Goal: Task Accomplishment & Management: Manage account settings

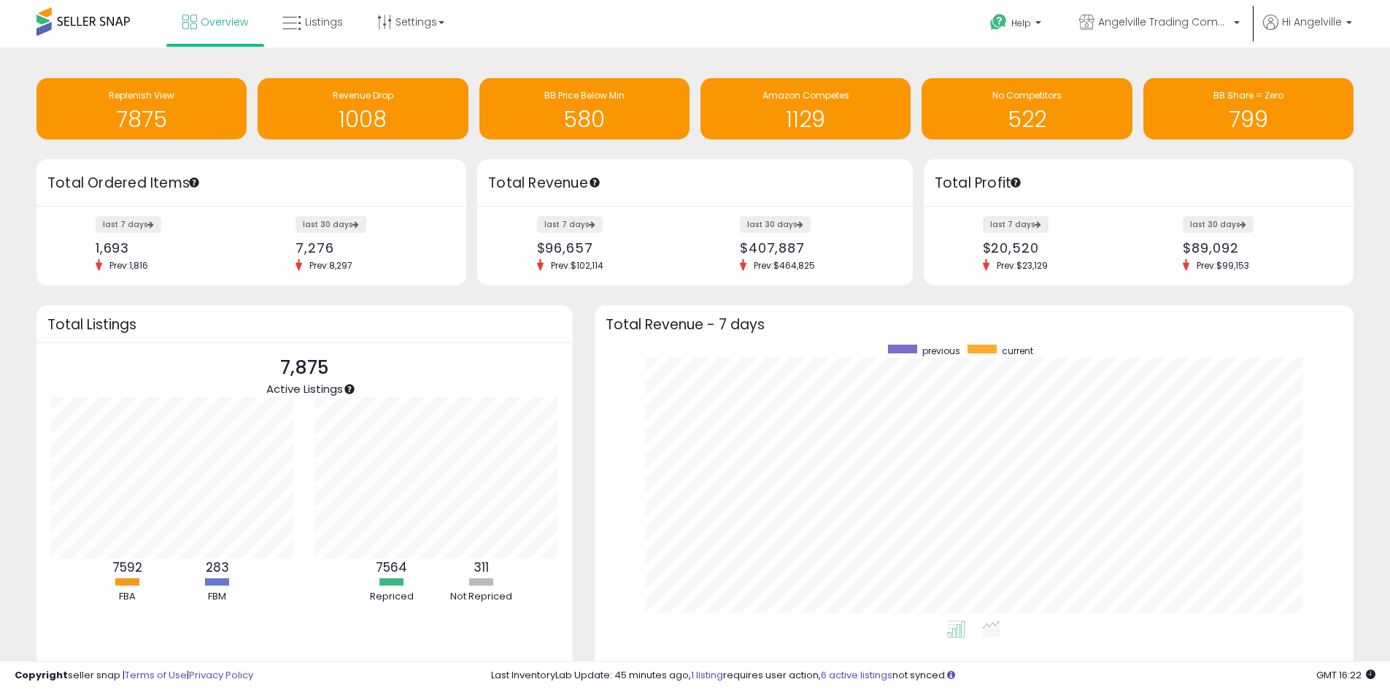
scroll to position [276, 731]
click at [357, 120] on h1 "1008" at bounding box center [363, 119] width 196 height 24
click at [200, 119] on h1 "7875" at bounding box center [142, 119] width 196 height 24
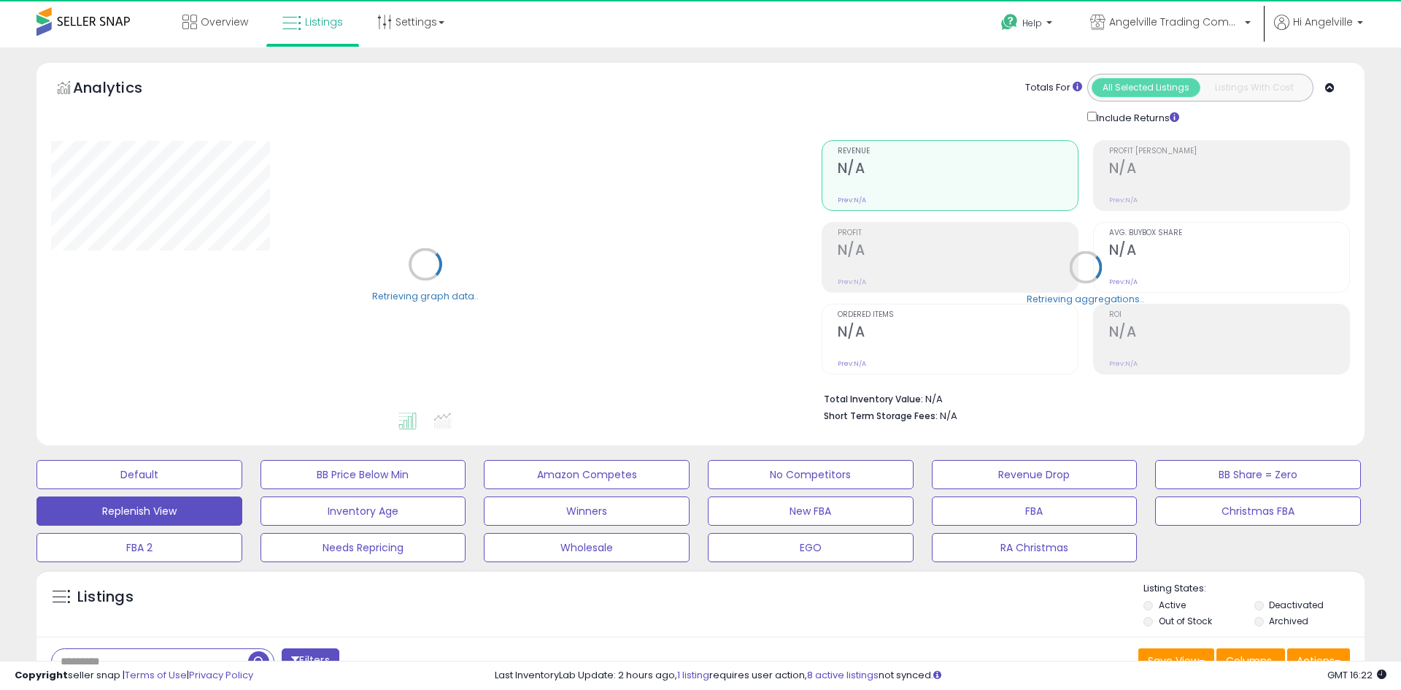
select select "**"
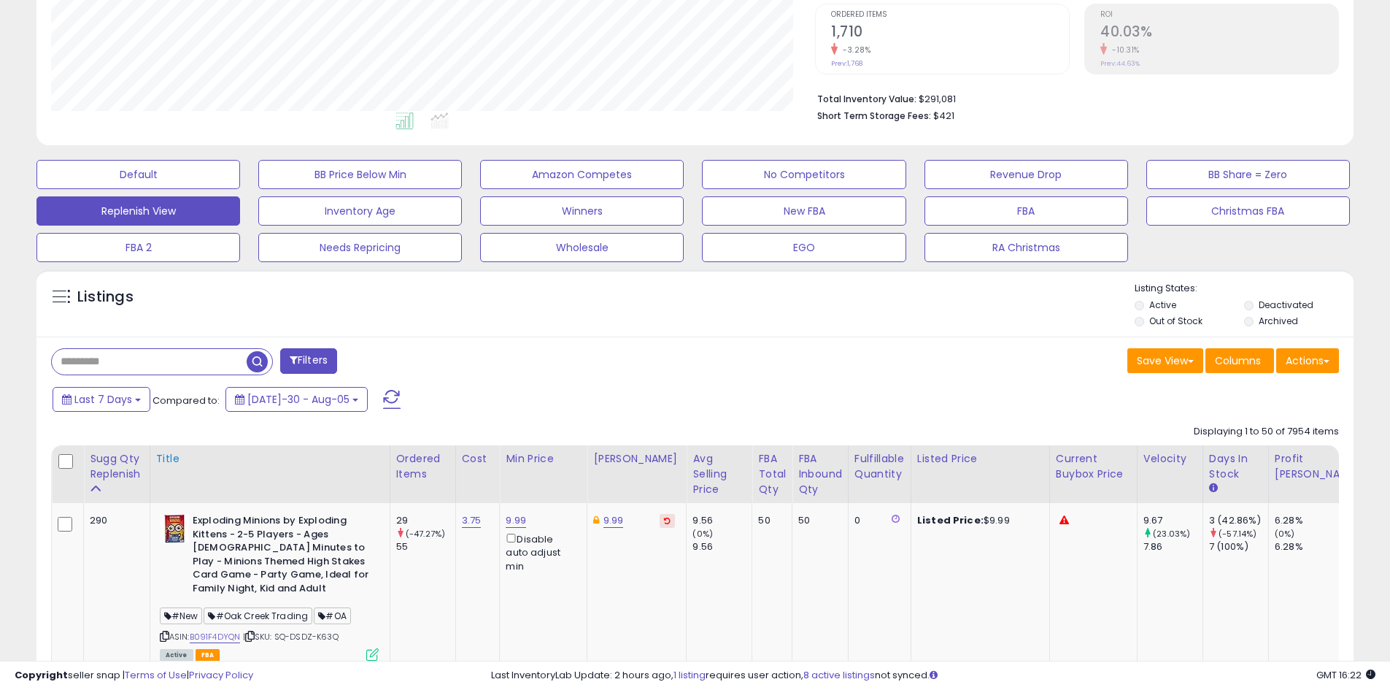
scroll to position [365, 0]
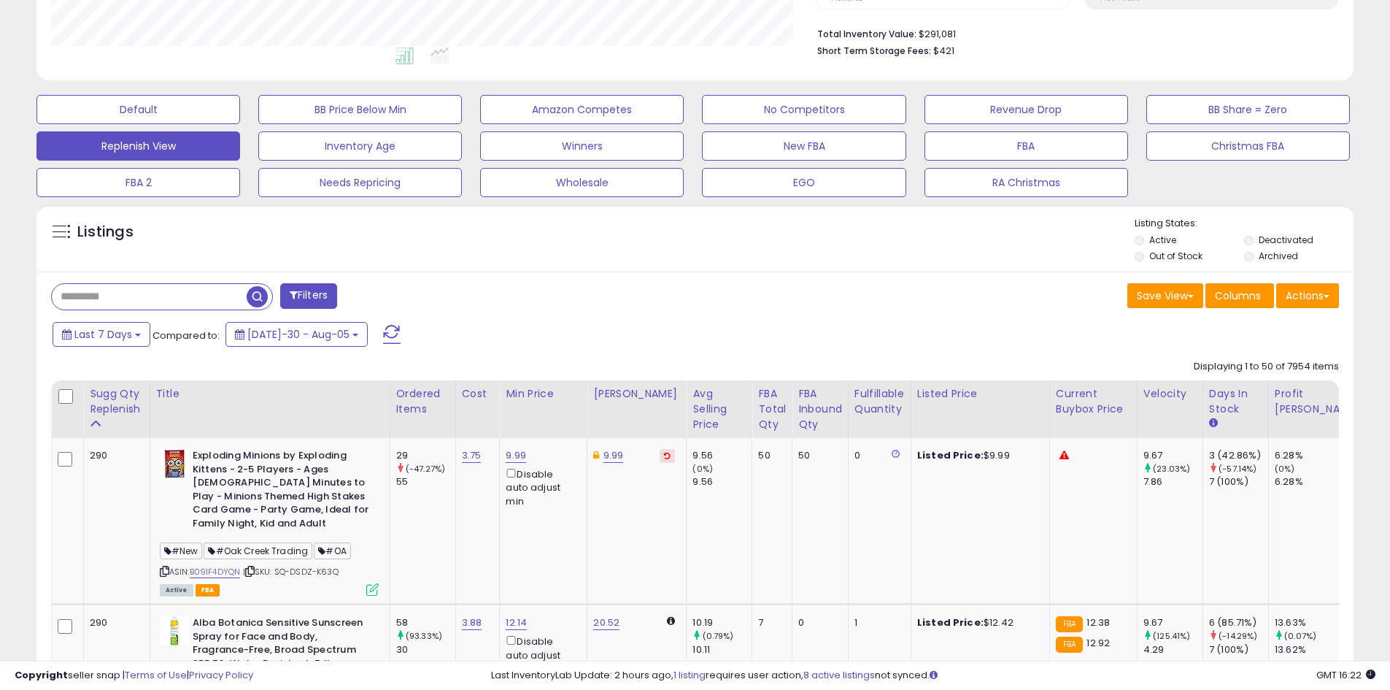
click at [126, 301] on input "text" at bounding box center [149, 297] width 195 height 26
type input "****"
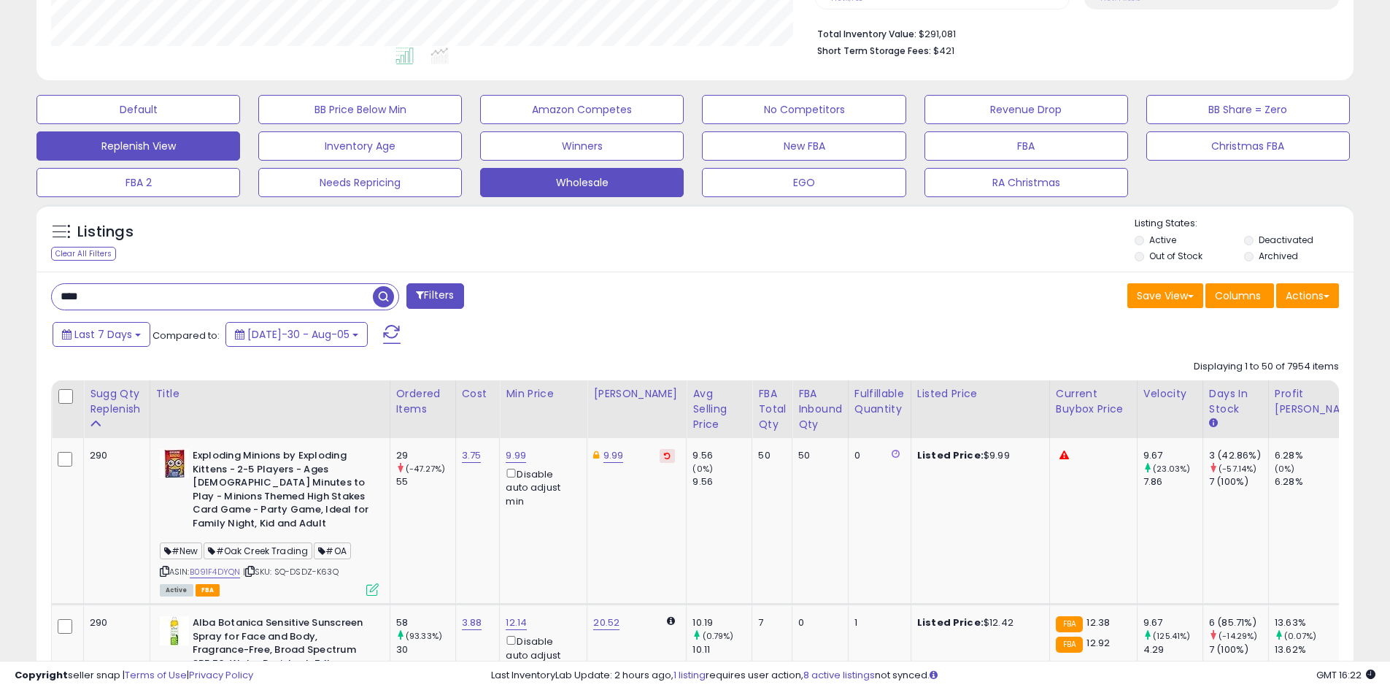
click at [695, 197] on div "Wholesale" at bounding box center [806, 182] width 222 height 29
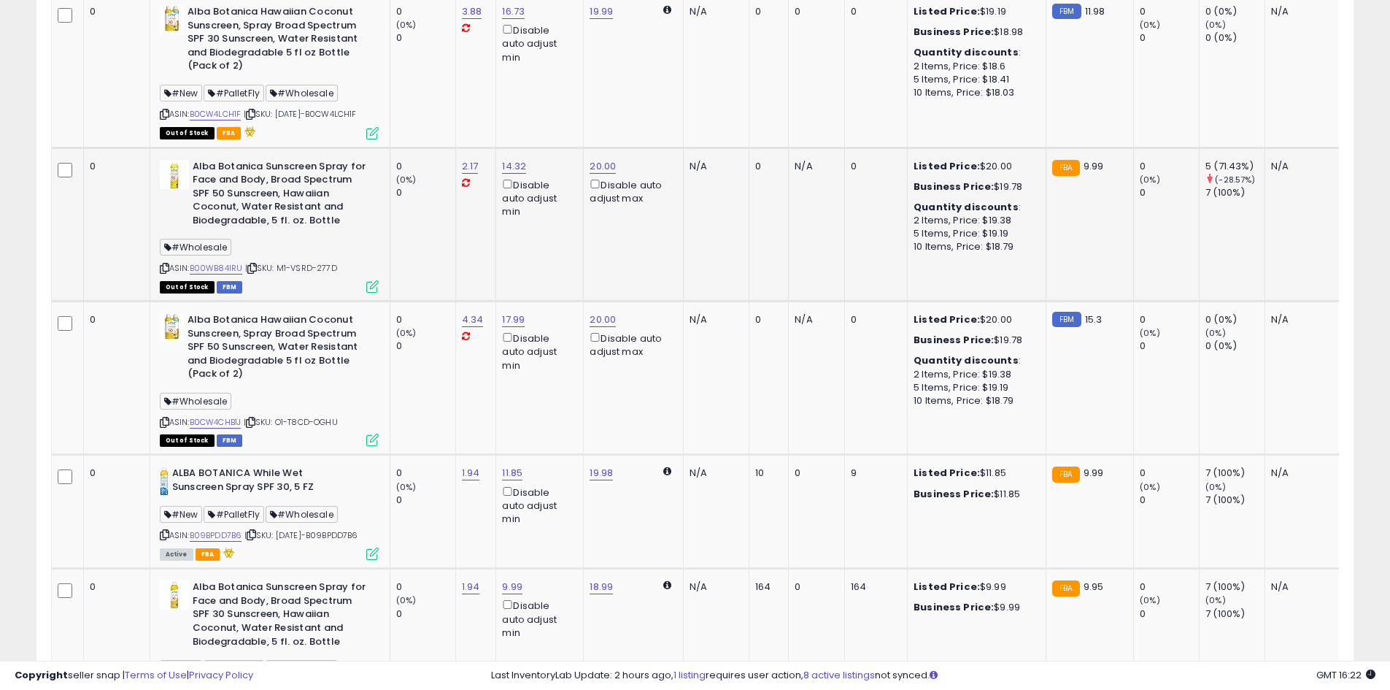
scroll to position [1701, 0]
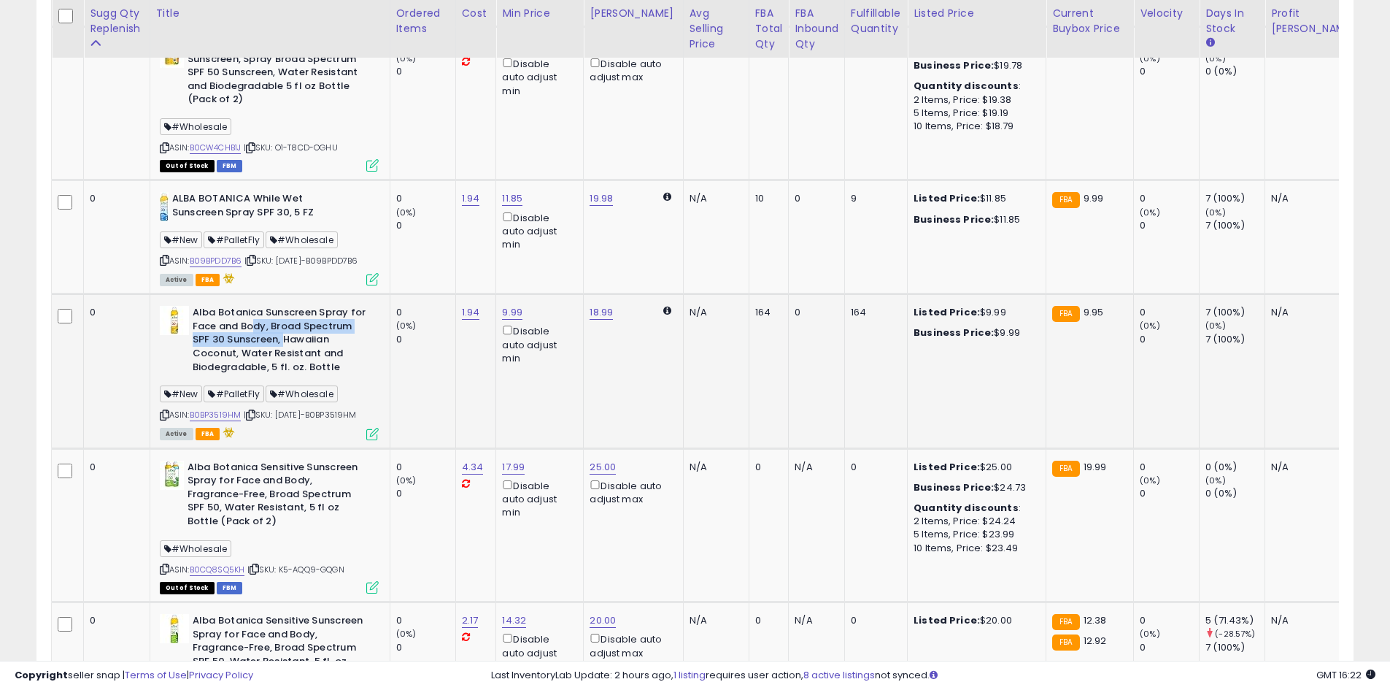
drag, startPoint x: 255, startPoint y: 377, endPoint x: 284, endPoint y: 396, distance: 34.2
click at [284, 377] on b "Alba Botanica Sunscreen Spray for Face and Body, Broad Spectrum SPF 30 Sunscree…" at bounding box center [281, 342] width 177 height 72
click at [285, 377] on b "Alba Botanica Sunscreen Spray for Face and Body, Broad Spectrum SPF 30 Sunscree…" at bounding box center [281, 342] width 177 height 72
click at [760, 319] on div "164" at bounding box center [766, 312] width 23 height 13
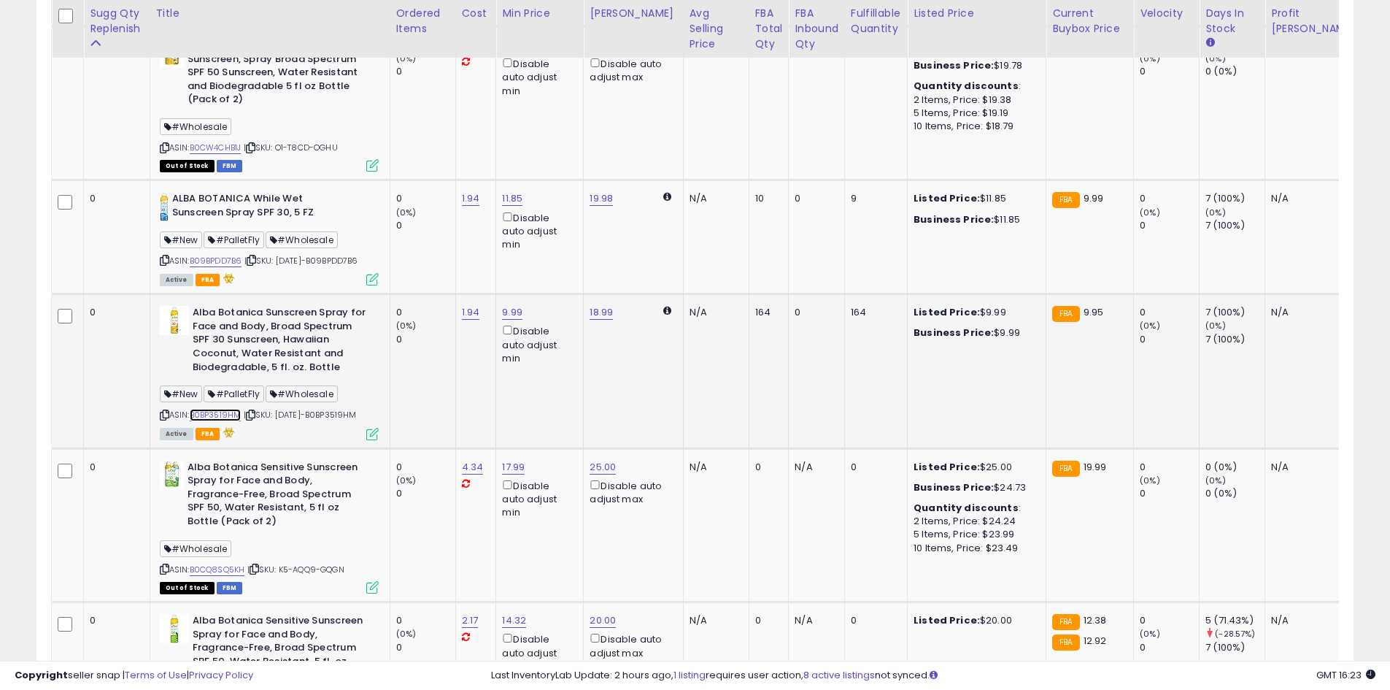
click at [215, 421] on link "B0BP3519HM" at bounding box center [216, 415] width 52 height 12
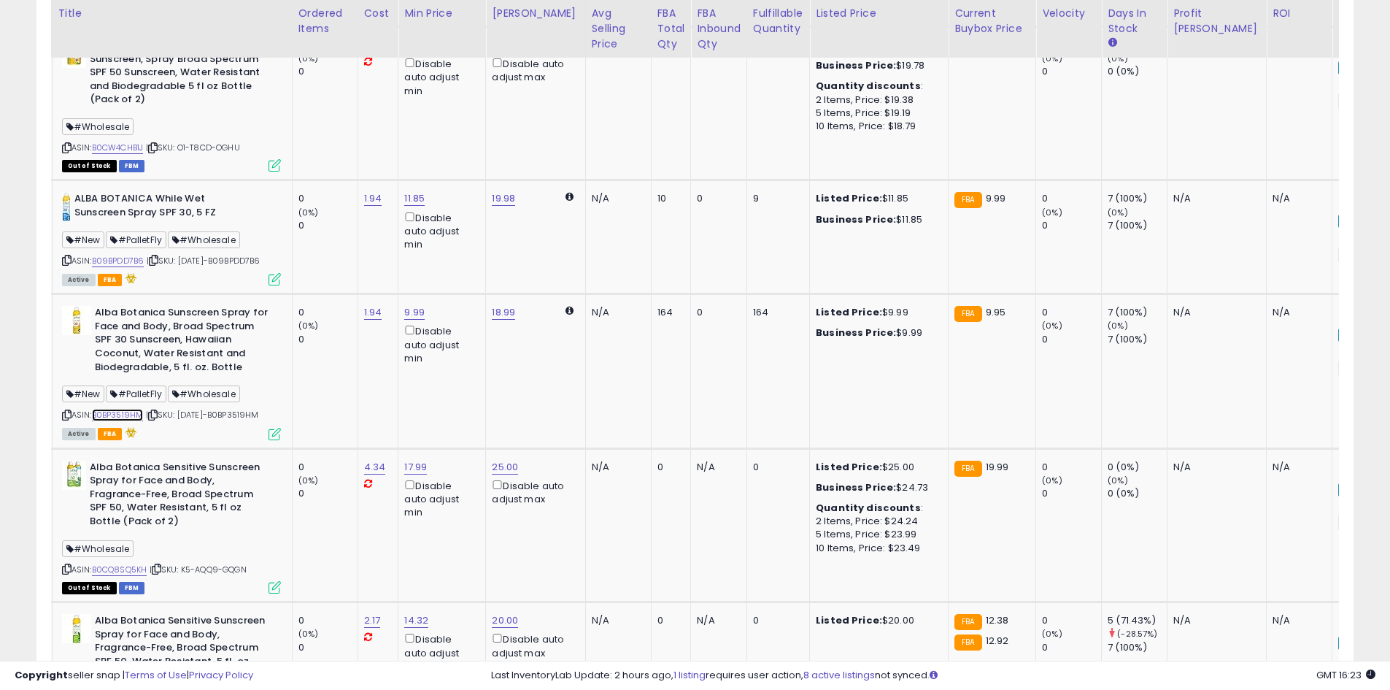
scroll to position [0, 0]
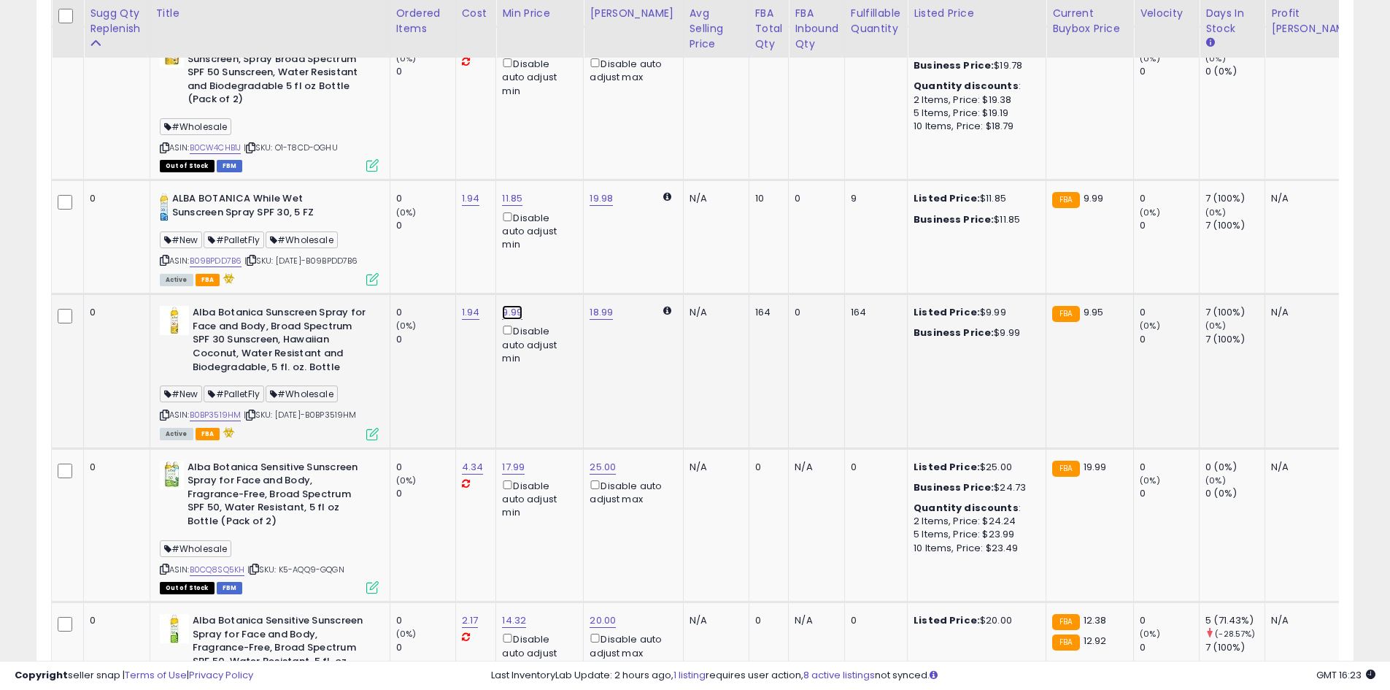
drag, startPoint x: 434, startPoint y: 310, endPoint x: 446, endPoint y: 318, distance: 14.8
click at [445, 318] on input "****" at bounding box center [472, 314] width 130 height 25
type input "****"
click button "submit" at bounding box center [554, 313] width 25 height 22
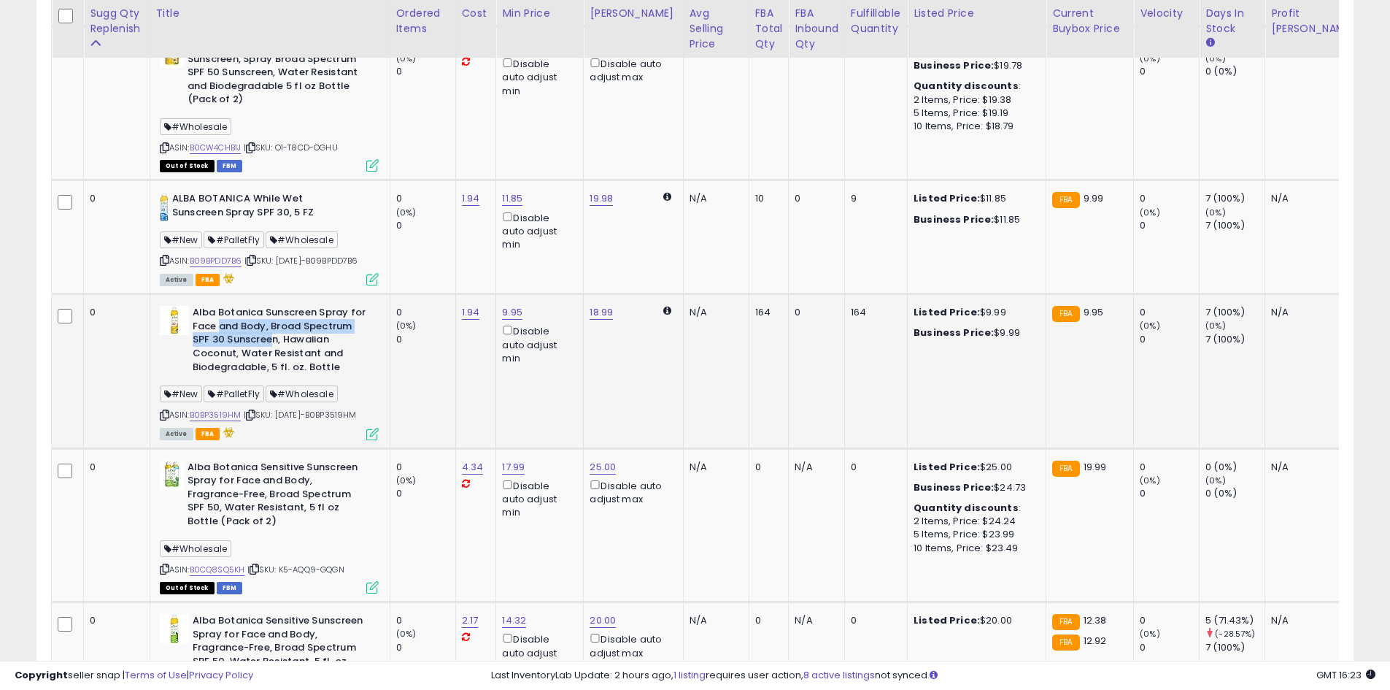
drag, startPoint x: 221, startPoint y: 378, endPoint x: 276, endPoint y: 396, distance: 57.7
click at [276, 377] on b "Alba Botanica Sunscreen Spray for Face and Body, Broad Spectrum SPF 30 Sunscree…" at bounding box center [281, 342] width 177 height 72
click at [277, 377] on b "Alba Botanica Sunscreen Spray for Face and Body, Broad Spectrum SPF 30 Sunscree…" at bounding box center [281, 342] width 177 height 72
drag, startPoint x: 231, startPoint y: 372, endPoint x: 318, endPoint y: 423, distance: 99.8
click at [318, 377] on b "Alba Botanica Sunscreen Spray for Face and Body, Broad Spectrum SPF 30 Sunscree…" at bounding box center [281, 342] width 177 height 72
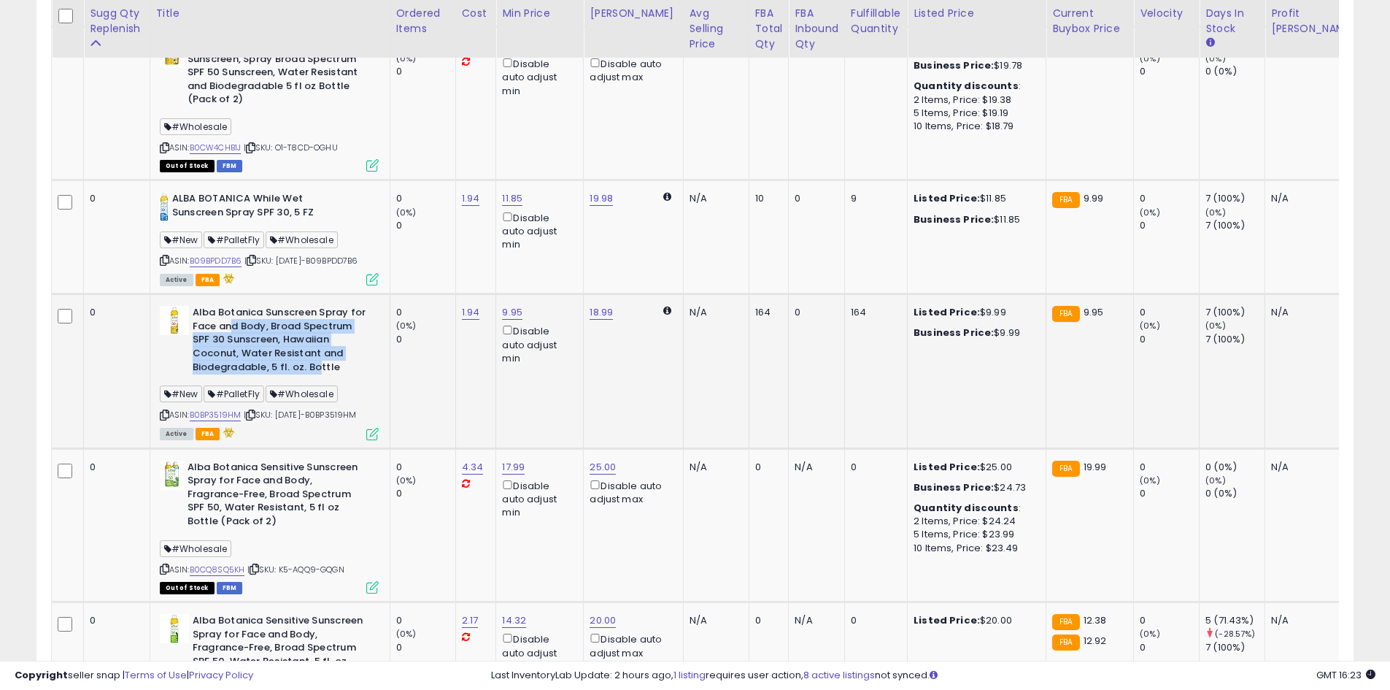
click at [318, 377] on b "Alba Botanica Sunscreen Spray for Face and Body, Broad Spectrum SPF 30 Sunscree…" at bounding box center [281, 342] width 177 height 72
drag, startPoint x: 261, startPoint y: 381, endPoint x: 322, endPoint y: 415, distance: 69.3
click at [322, 377] on b "Alba Botanica Sunscreen Spray for Face and Body, Broad Spectrum SPF 30 Sunscree…" at bounding box center [281, 342] width 177 height 72
click at [318, 377] on b "Alba Botanica Sunscreen Spray for Face and Body, Broad Spectrum SPF 30 Sunscree…" at bounding box center [281, 342] width 177 height 72
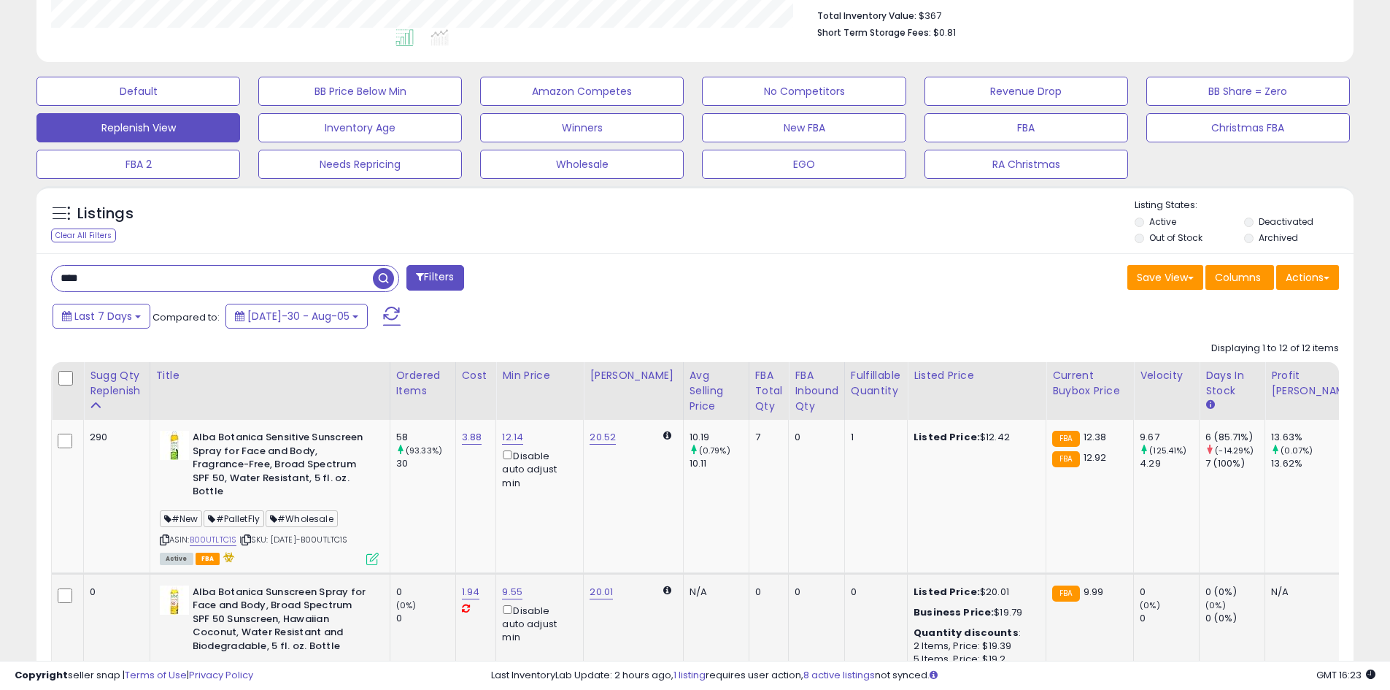
scroll to position [241, 0]
